Goal: Task Accomplishment & Management: Use online tool/utility

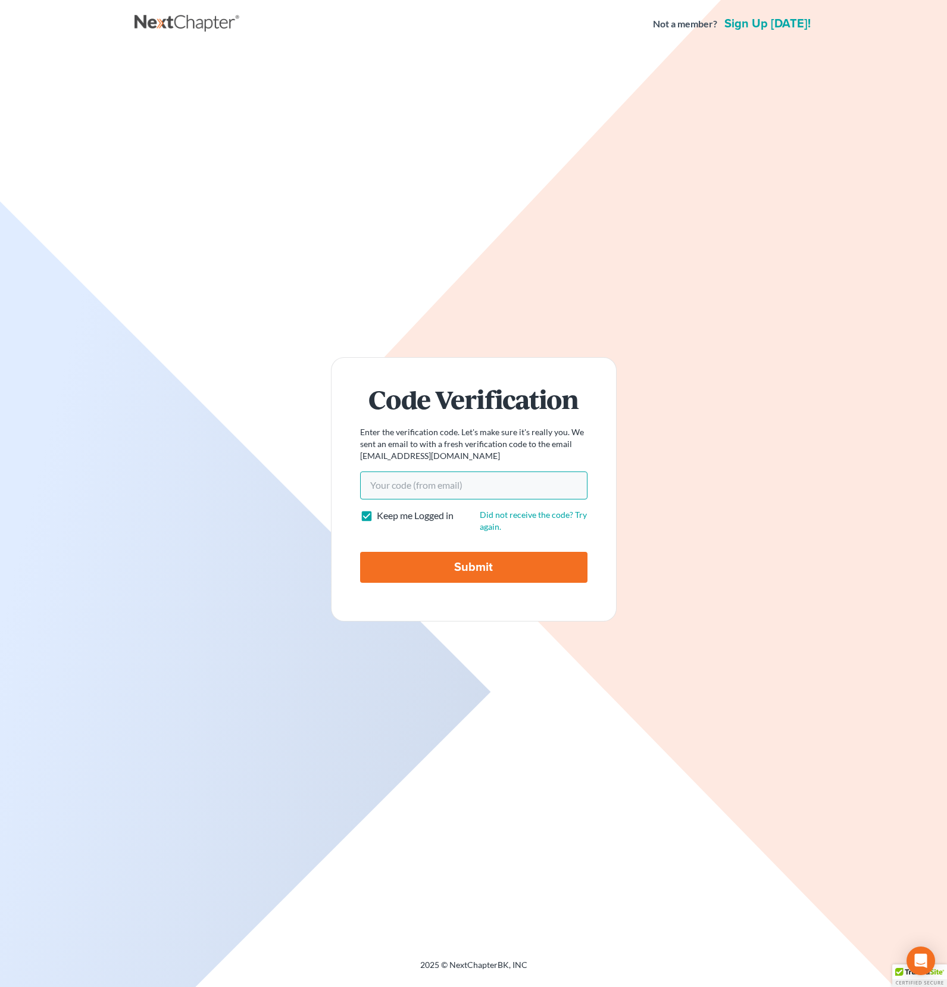
click at [426, 485] on input "Your code(from email)" at bounding box center [473, 484] width 227 height 27
paste input "a9844c"
type input "a9844c"
click at [377, 517] on label "Keep me Logged in" at bounding box center [415, 516] width 77 height 14
click at [381, 517] on input "Keep me Logged in" at bounding box center [385, 513] width 8 height 8
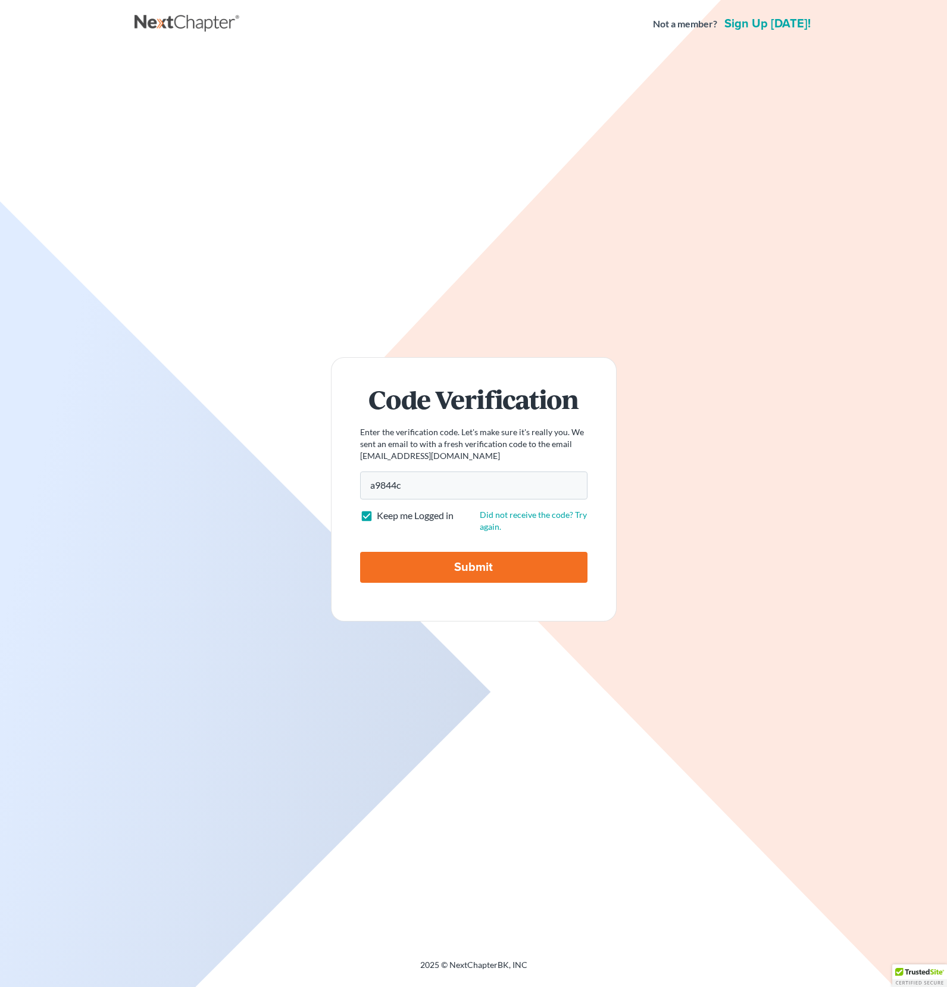
checkbox input "false"
click at [443, 573] on input "Submit" at bounding box center [473, 567] width 227 height 31
type input "Thinking..."
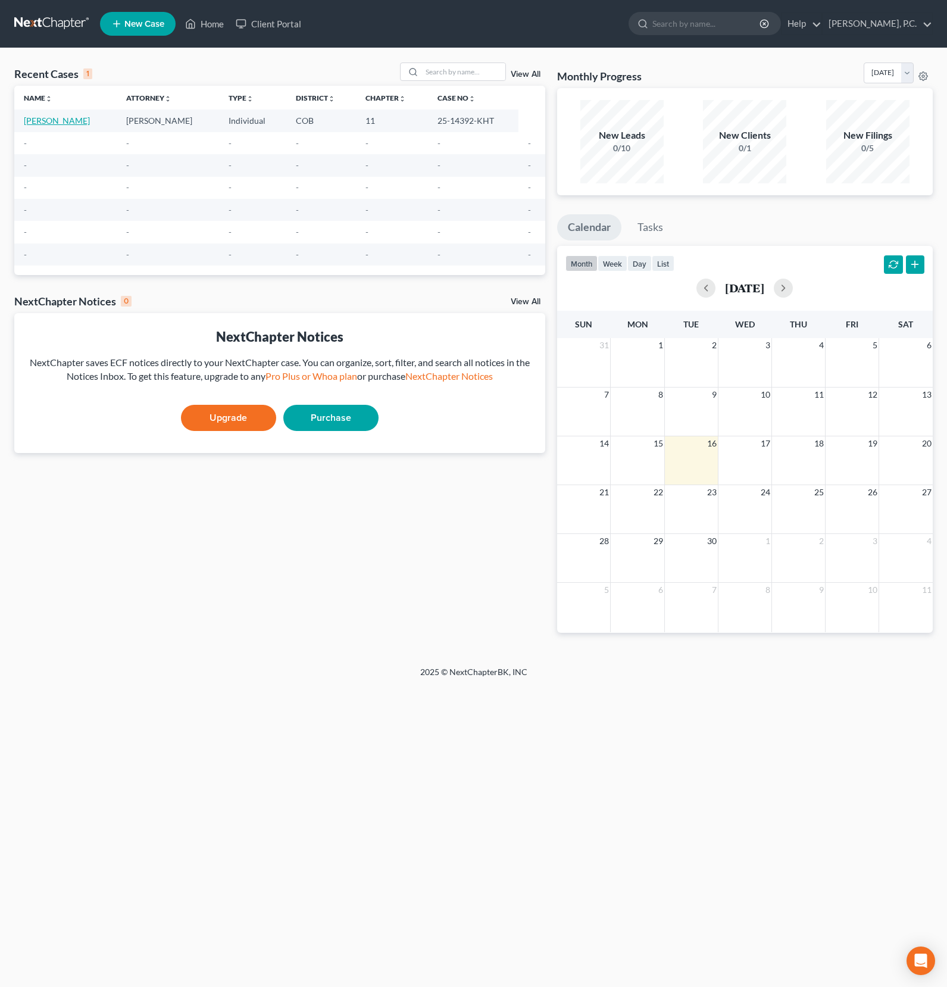
click at [43, 122] on link "[PERSON_NAME]" at bounding box center [57, 120] width 66 height 10
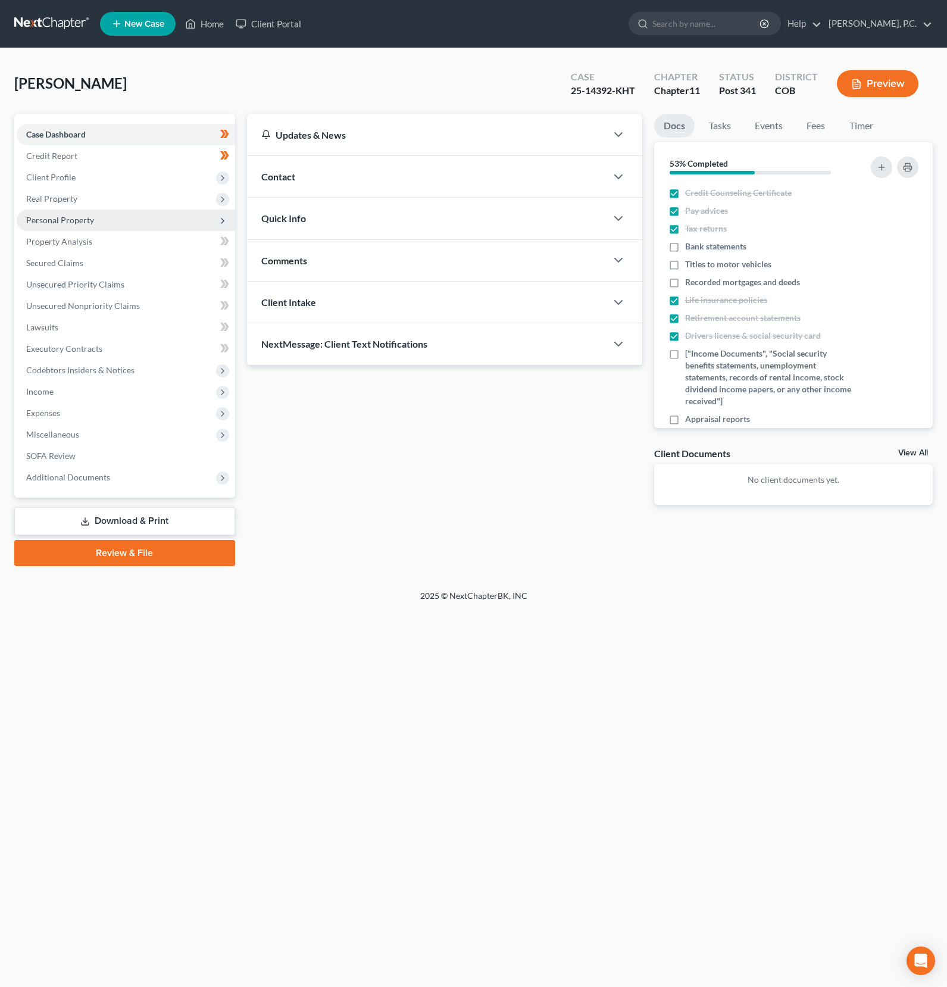
click at [67, 215] on span "Personal Property" at bounding box center [60, 220] width 68 height 10
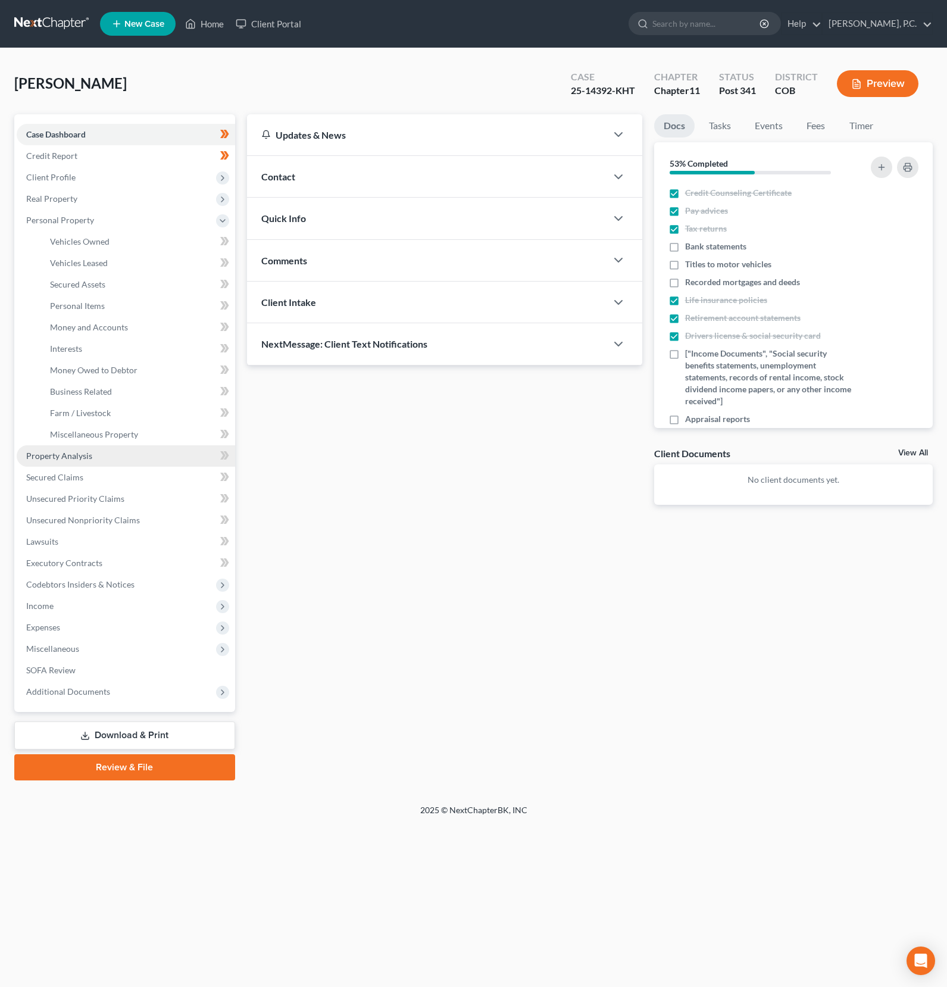
click at [37, 456] on span "Property Analysis" at bounding box center [59, 456] width 66 height 10
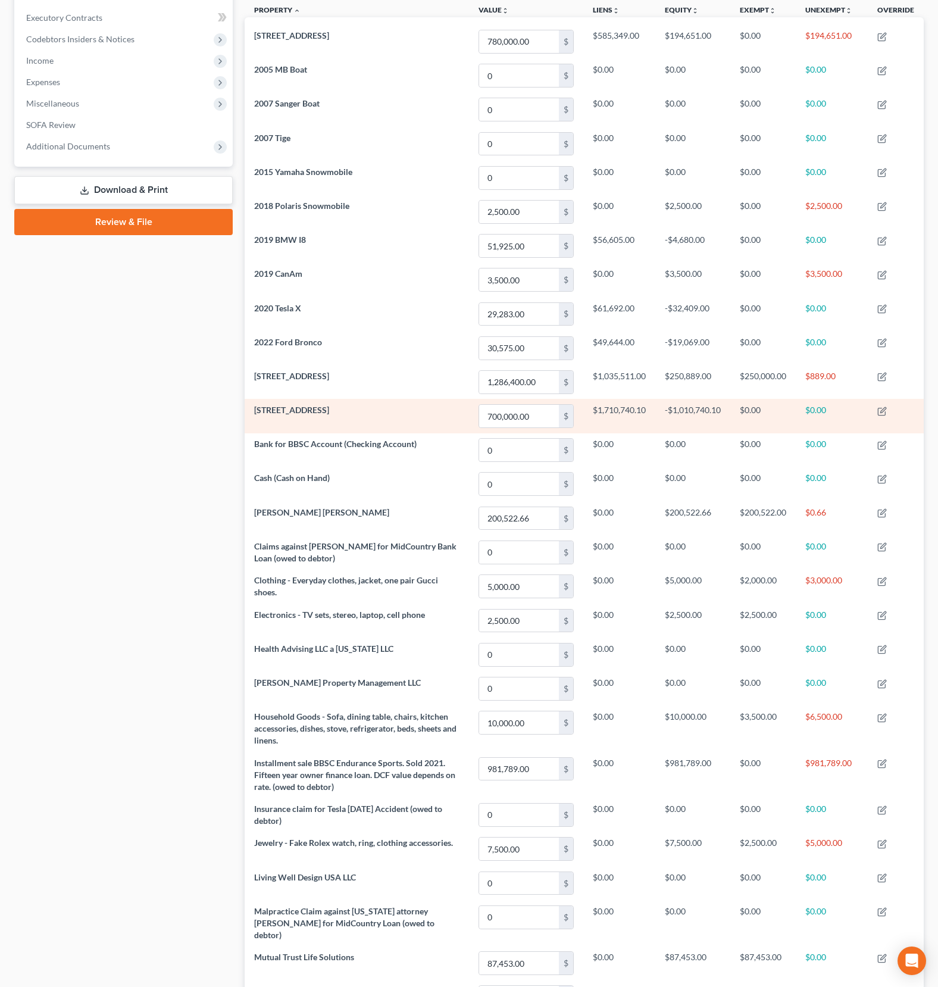
scroll to position [33, 0]
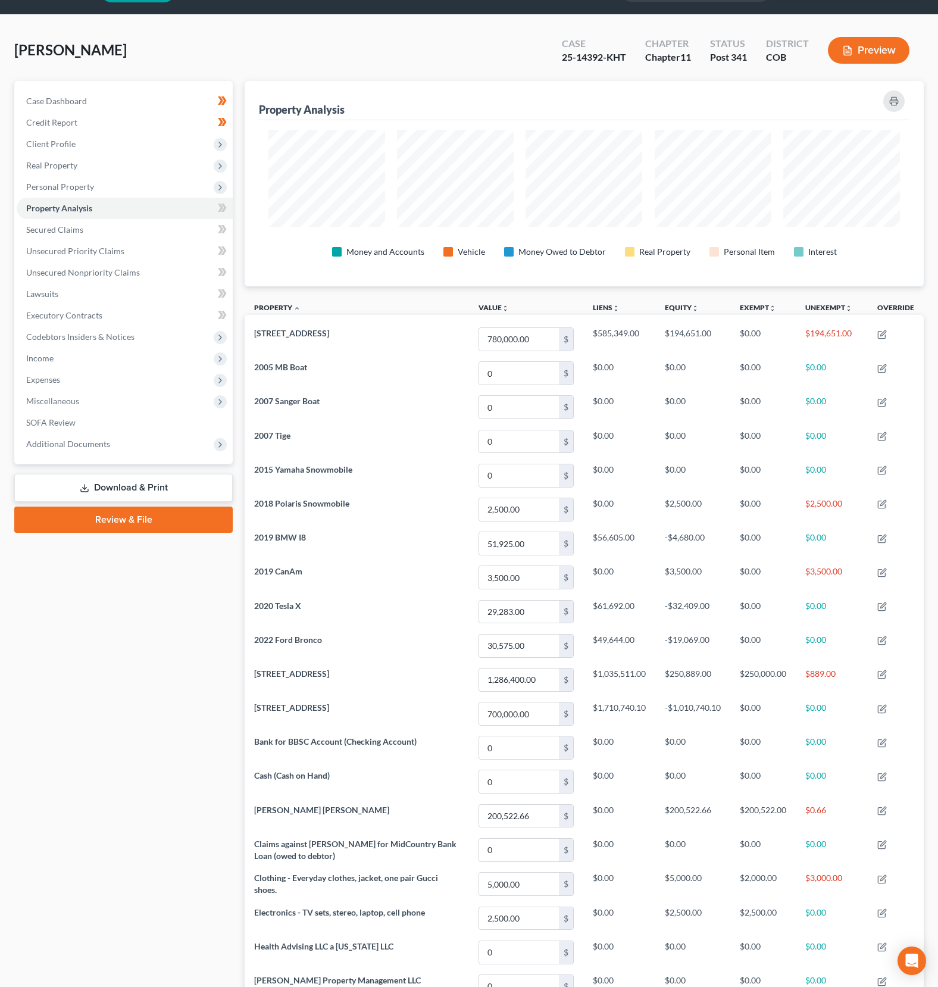
click at [927, 148] on div "Property Analysis Money and Accounts Vehicle Money Owed to Debtor Real Property…" at bounding box center [584, 868] width 691 height 1575
